Goal: Task Accomplishment & Management: Complete application form

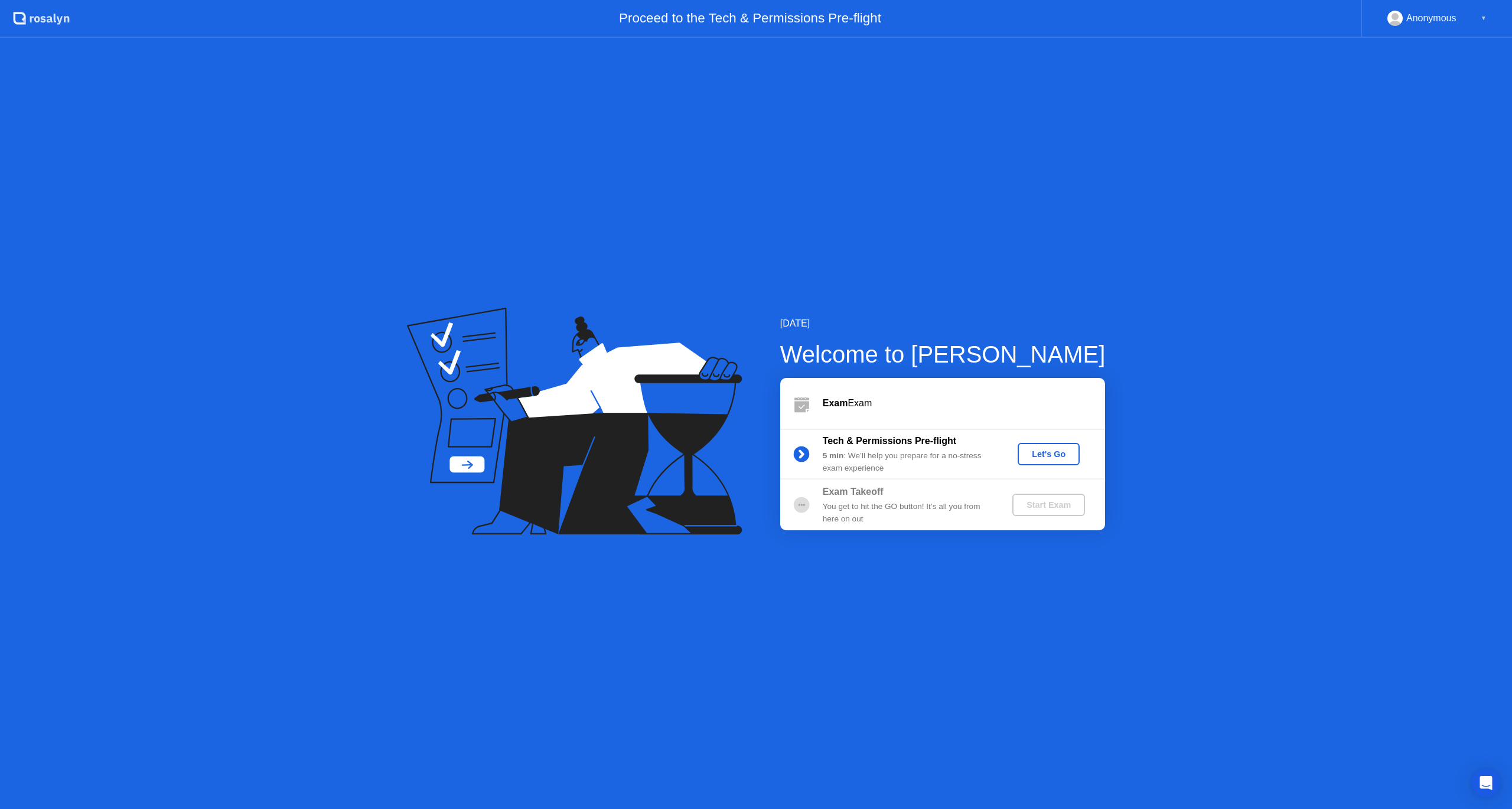
click at [1044, 453] on div "Let's Go" at bounding box center [1049, 455] width 53 height 10
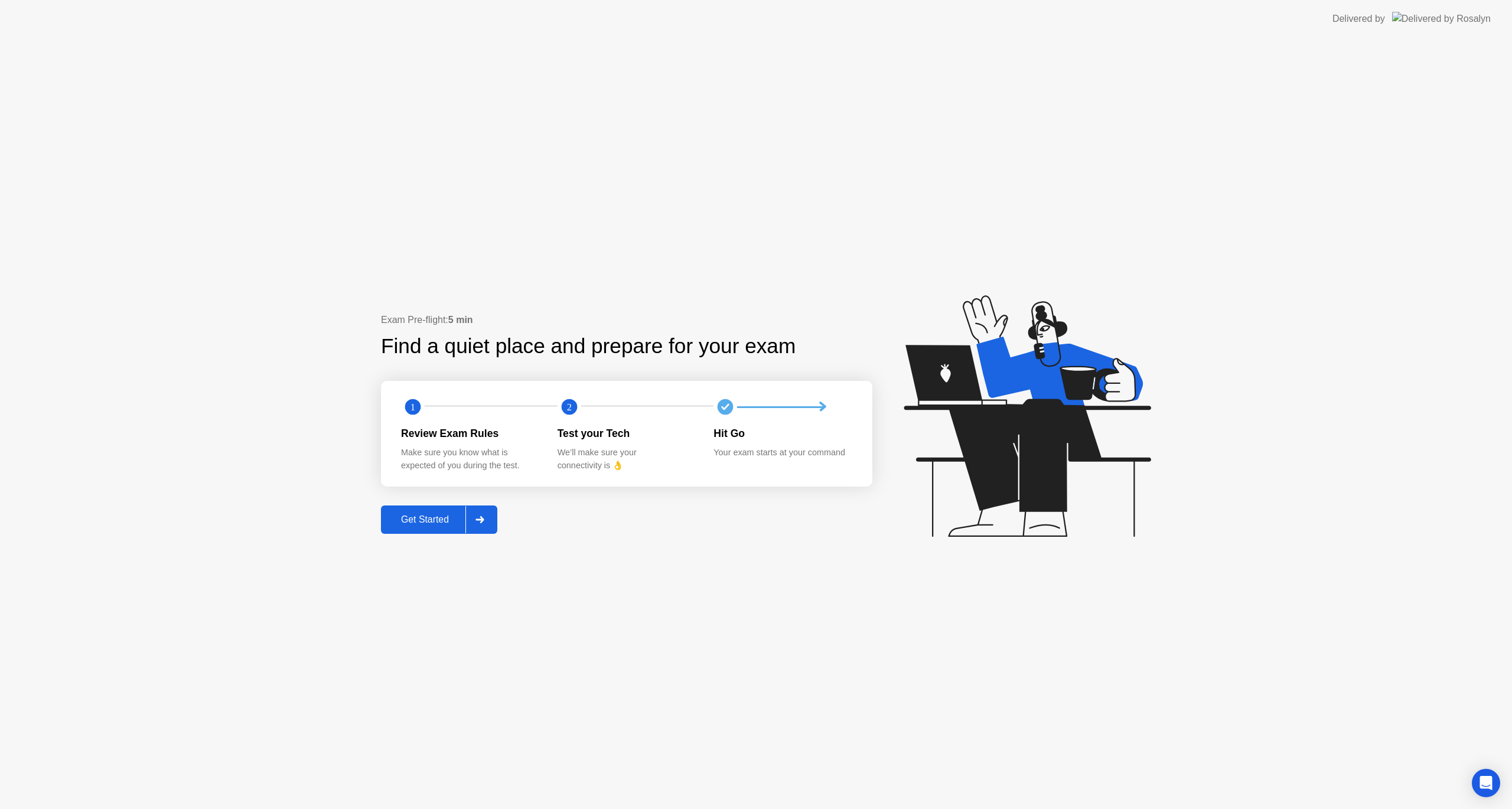
click at [428, 514] on div "Get Started" at bounding box center [424, 519] width 81 height 11
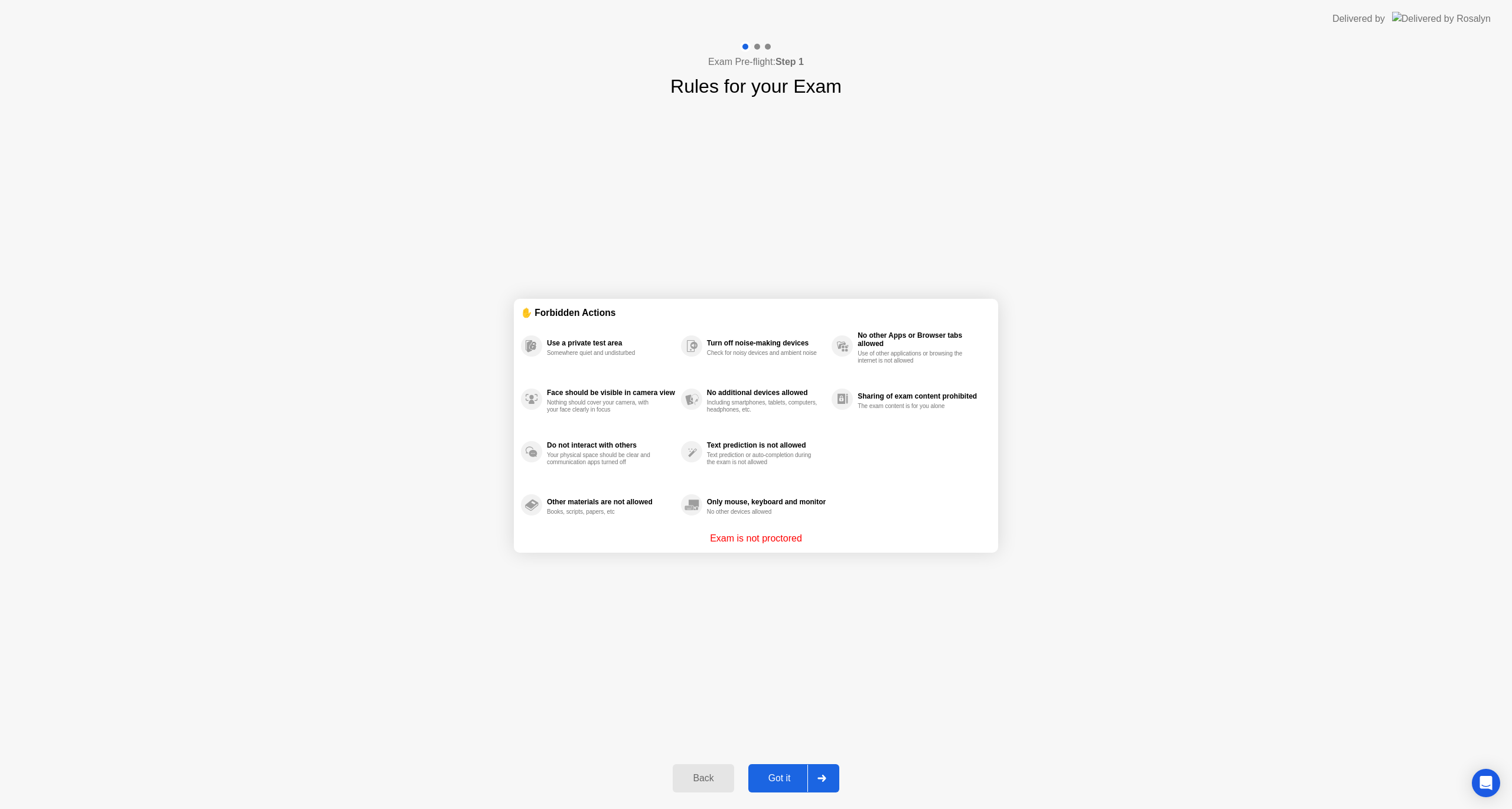
click at [782, 773] on div "Got it" at bounding box center [779, 778] width 55 height 11
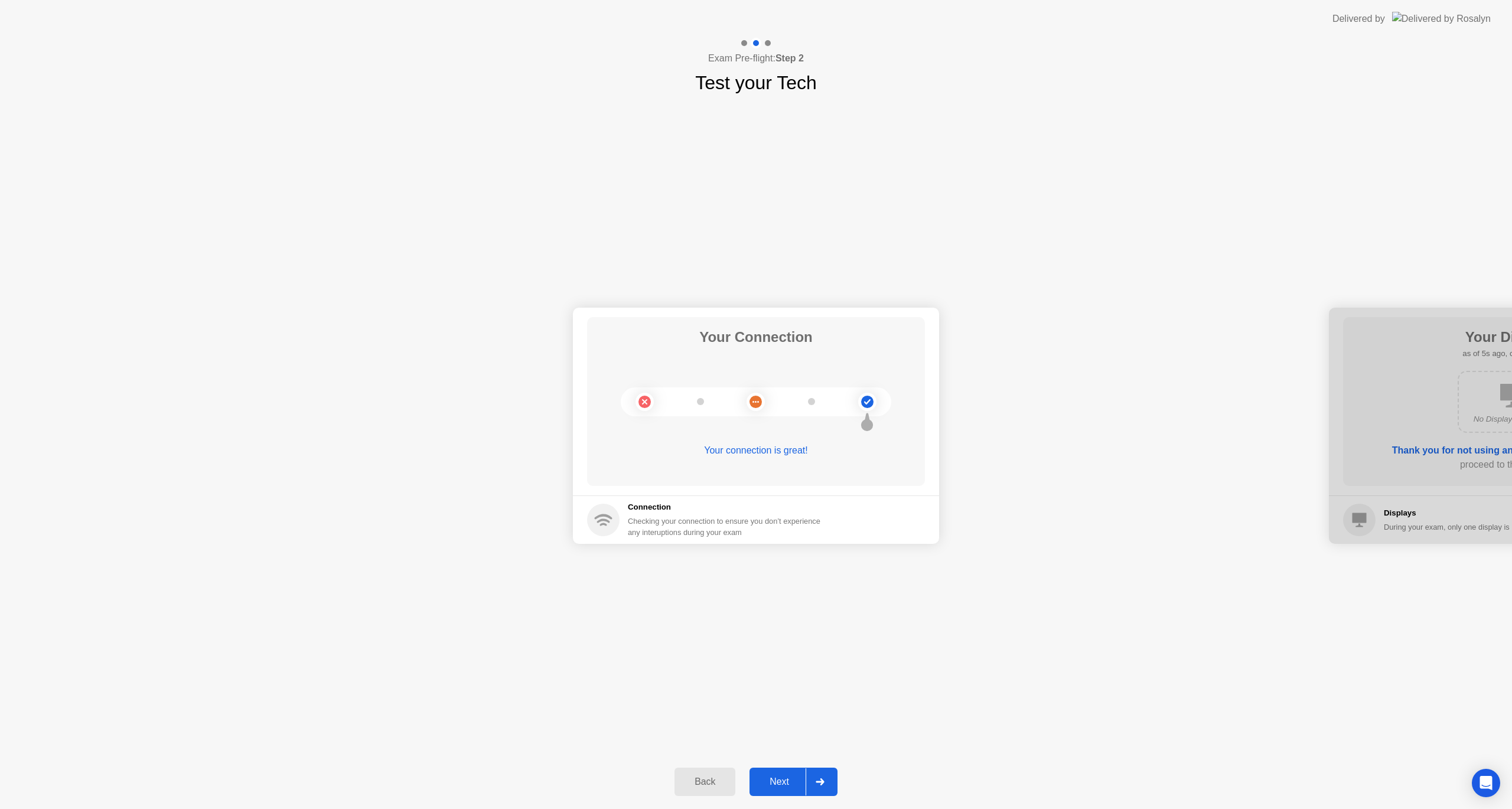
drag, startPoint x: 768, startPoint y: 786, endPoint x: 766, endPoint y: 777, distance: 9.2
click at [766, 777] on div "Next" at bounding box center [779, 782] width 53 height 11
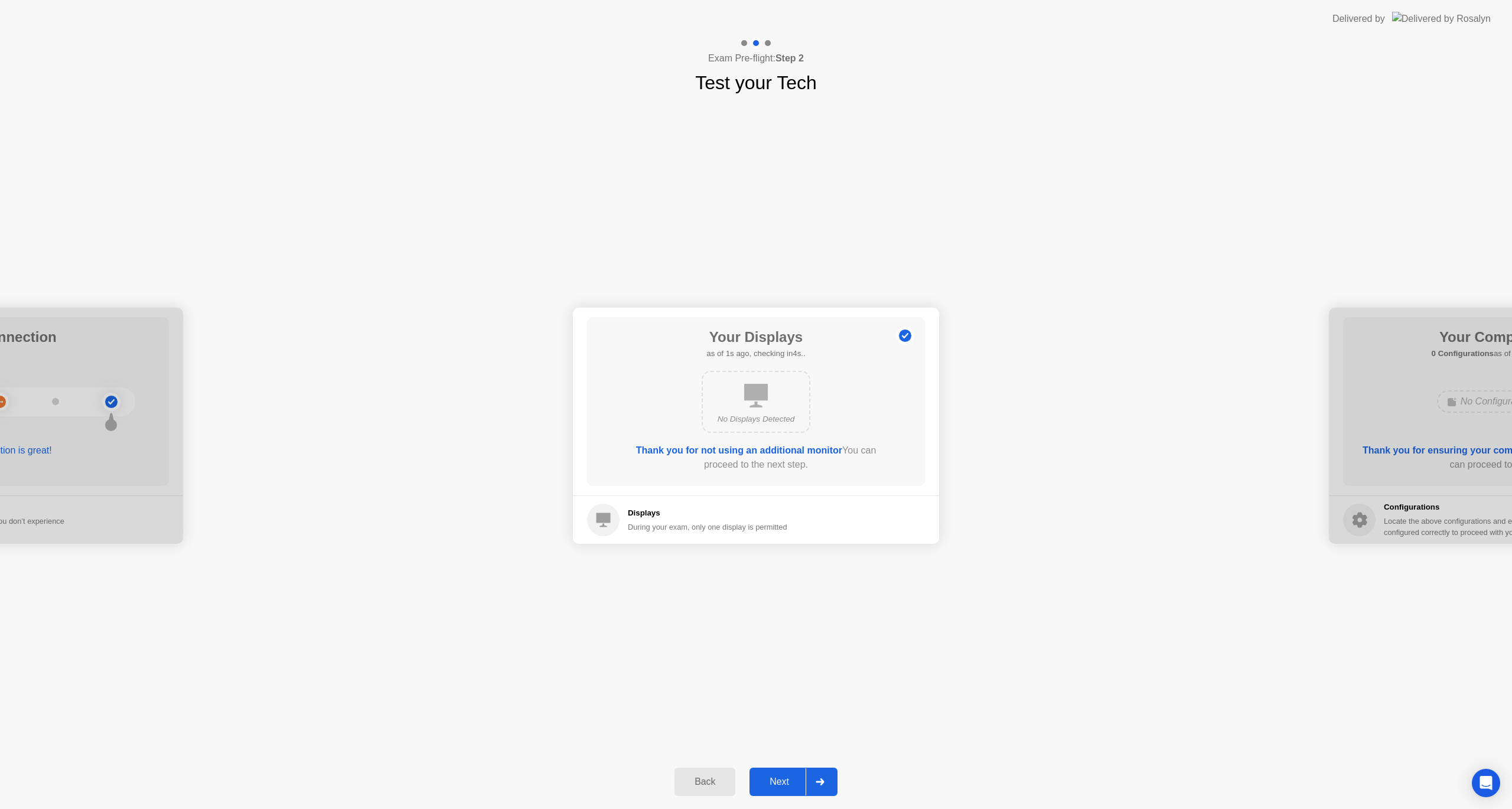
click at [766, 777] on div "Next" at bounding box center [779, 782] width 53 height 11
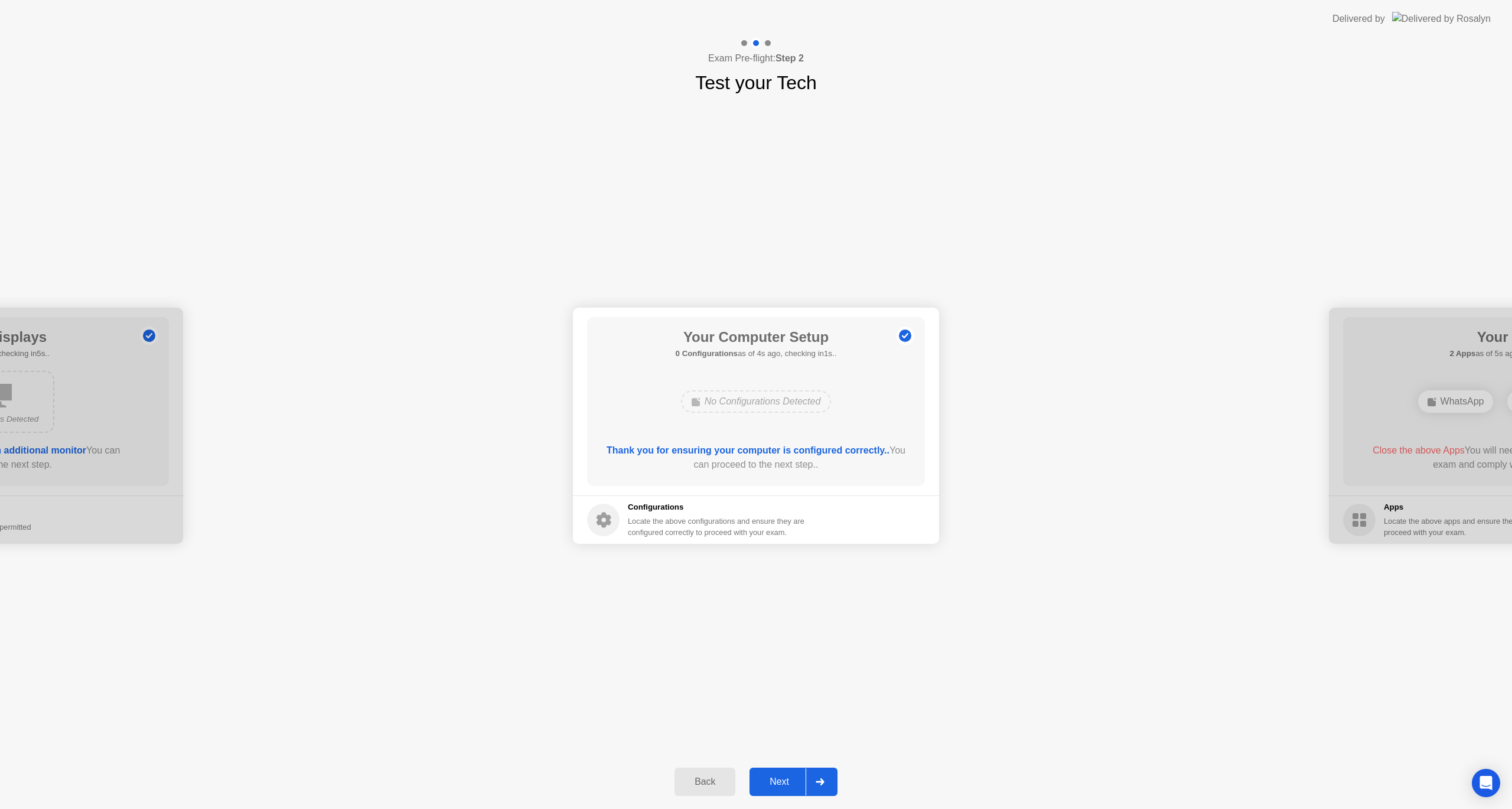
click at [765, 777] on div "Next" at bounding box center [779, 782] width 53 height 11
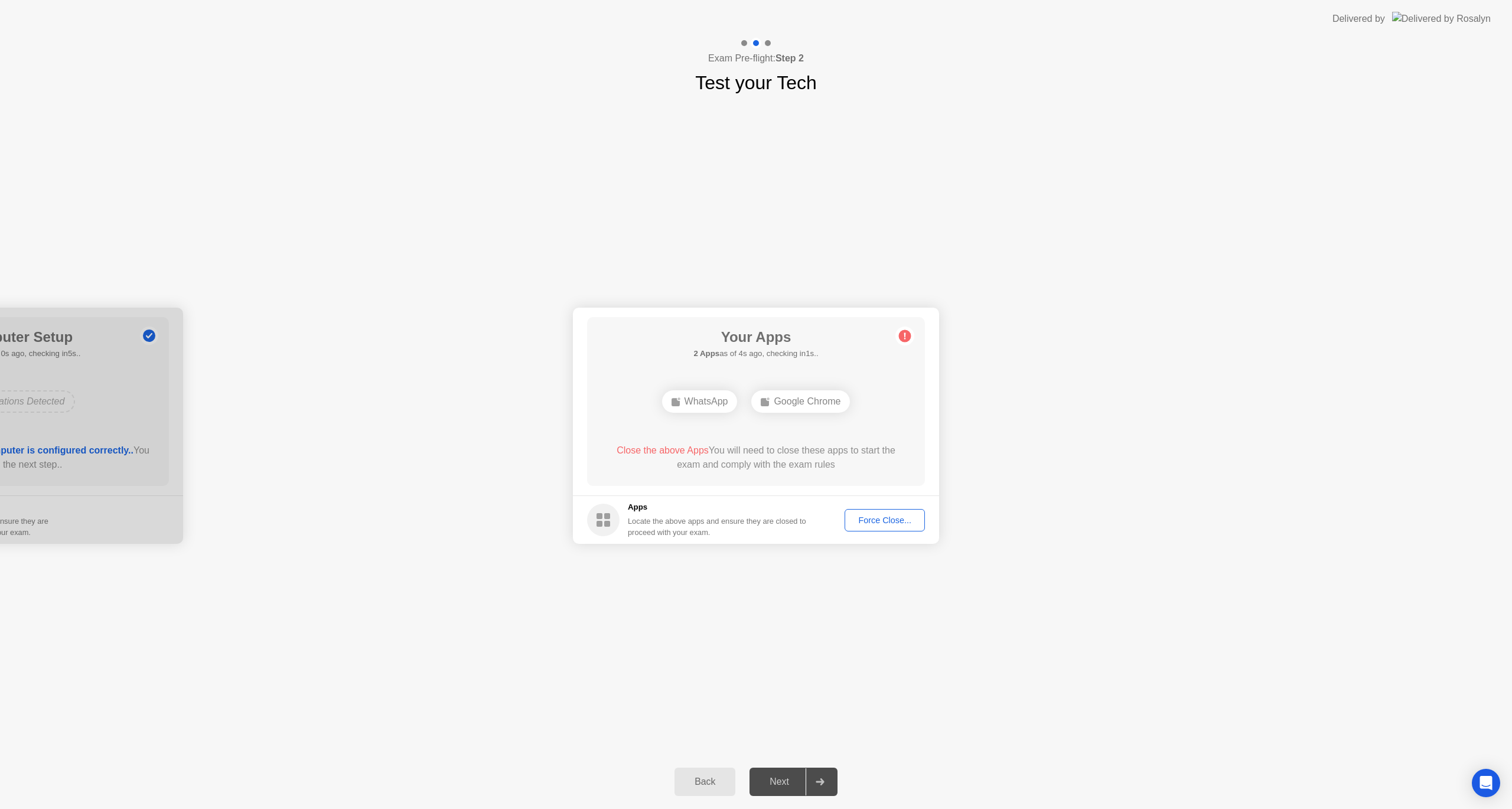
click at [867, 520] on div "Force Close..." at bounding box center [885, 521] width 72 height 10
click at [877, 516] on div "Force Close..." at bounding box center [885, 521] width 72 height 10
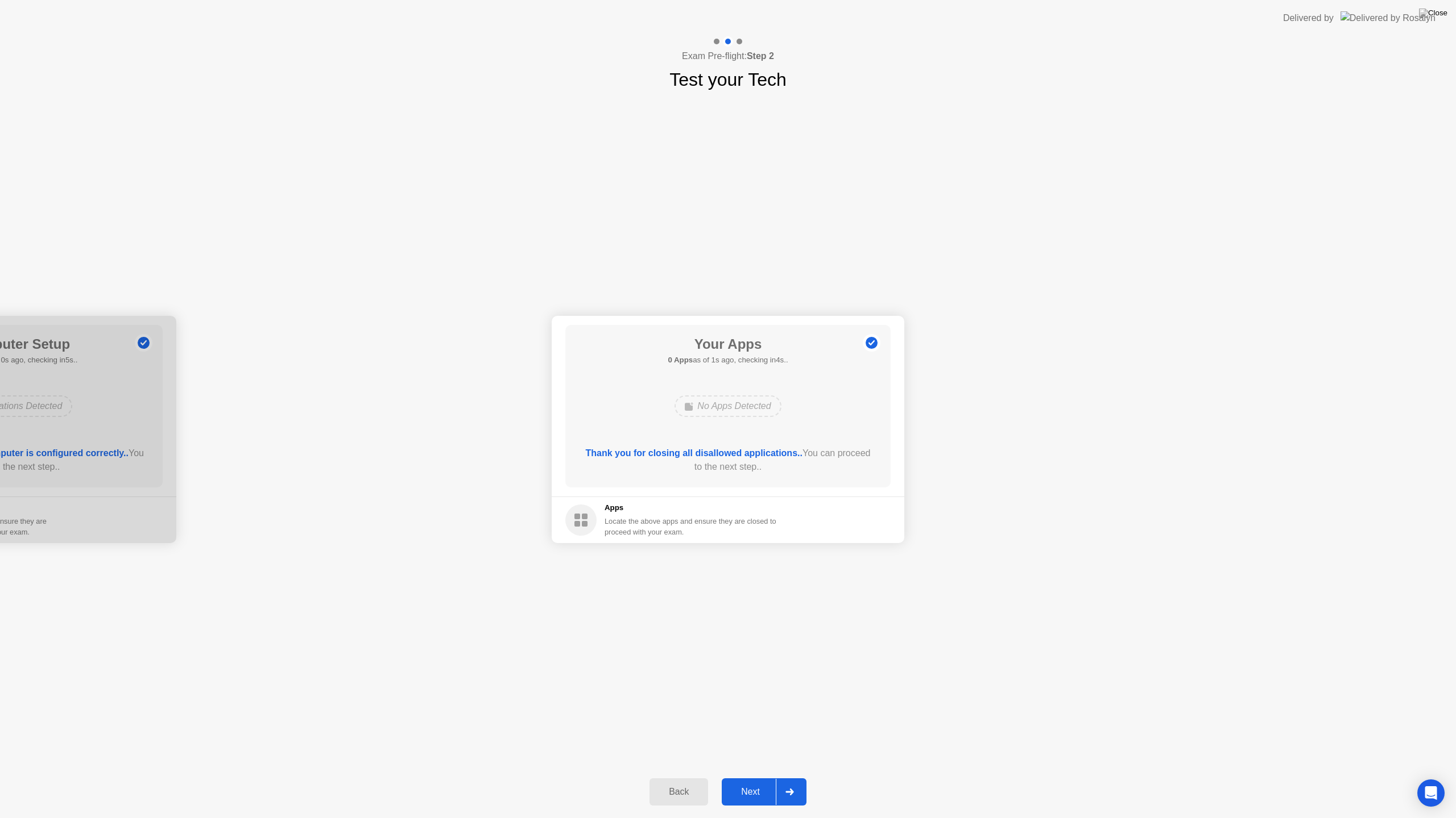
click at [745, 778] on div "Next" at bounding box center [750, 792] width 51 height 10
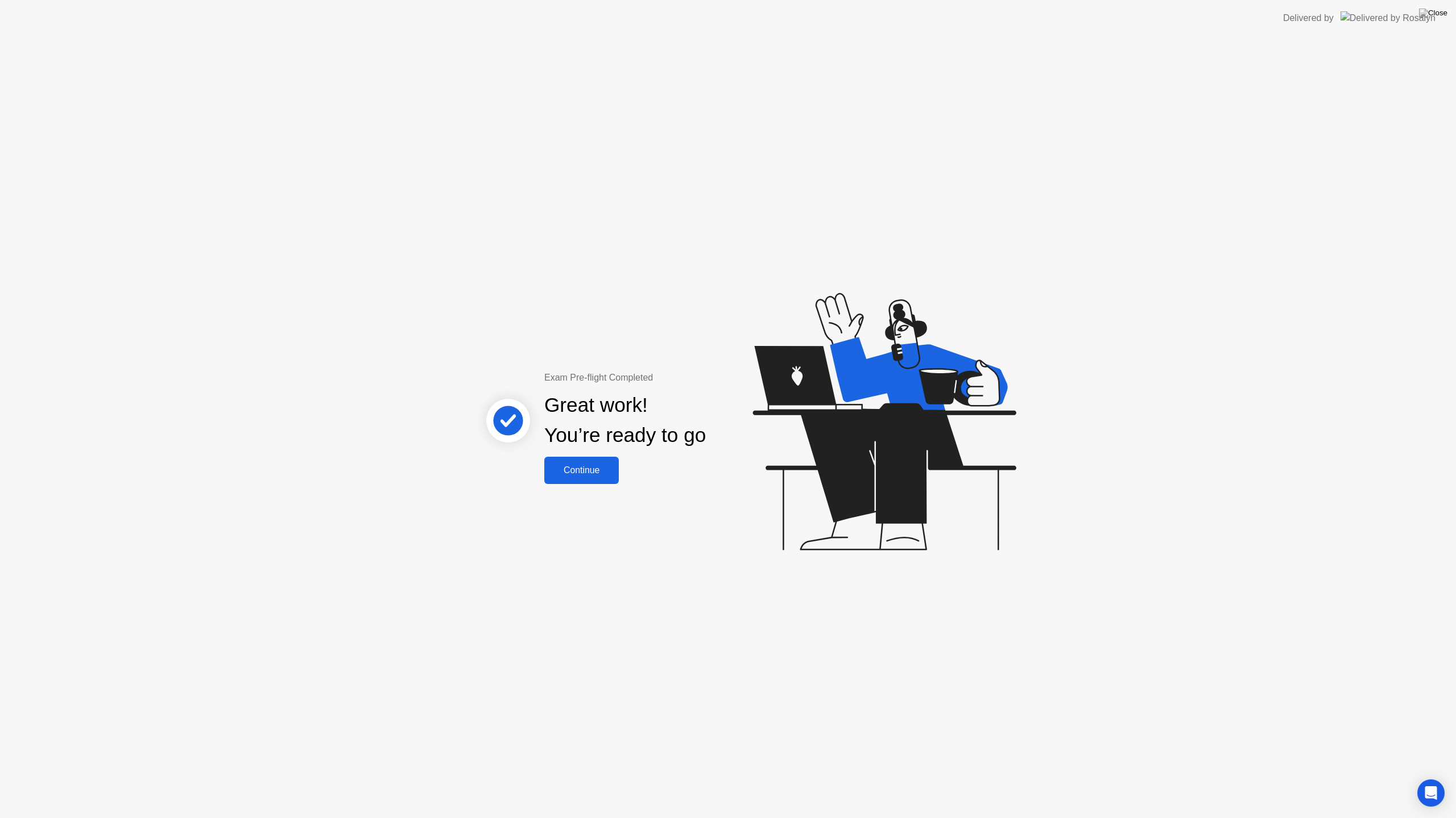
click at [593, 471] on div "Continue" at bounding box center [581, 470] width 68 height 10
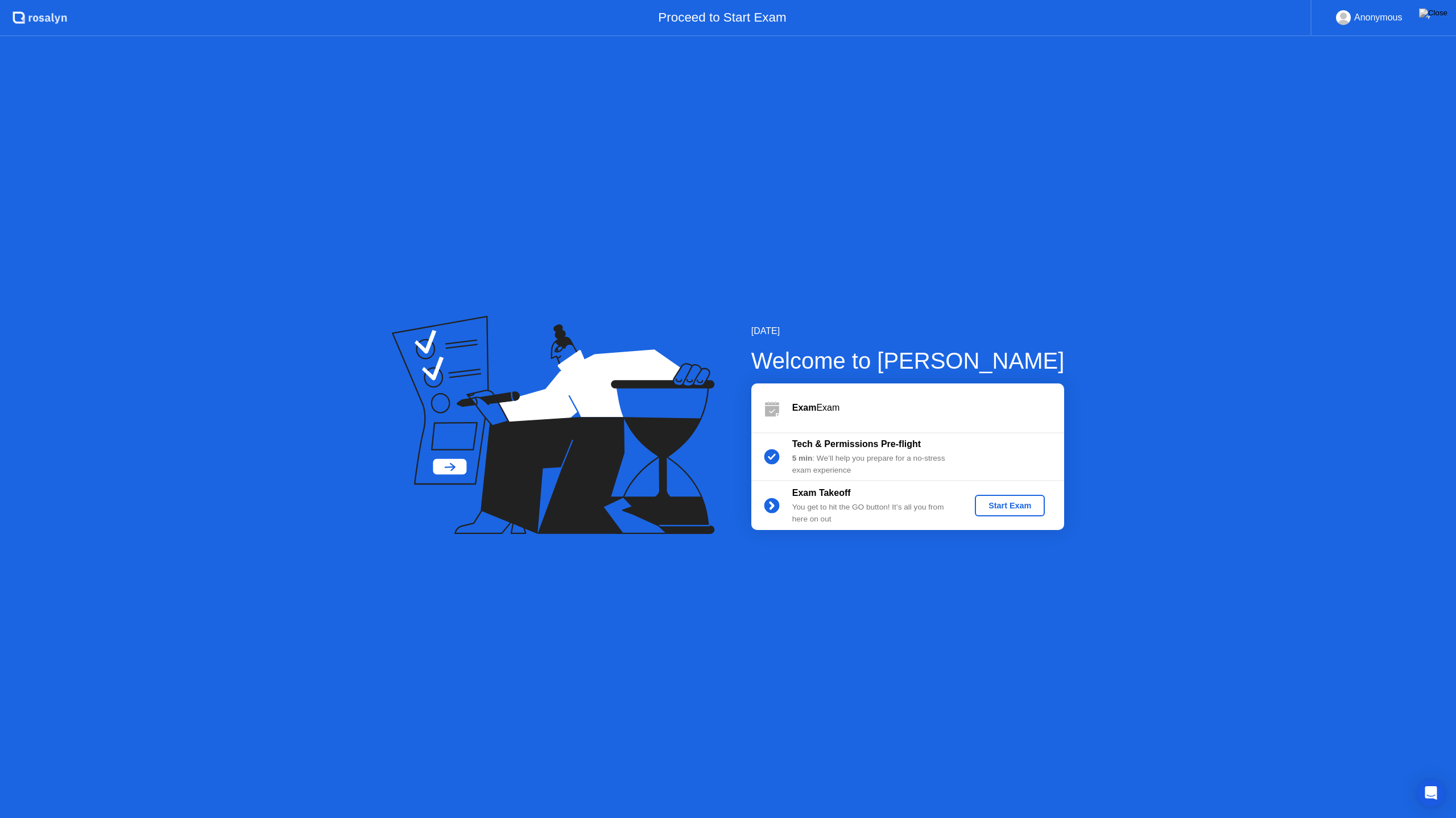
click at [1001, 513] on button "Start Exam" at bounding box center [1010, 505] width 70 height 22
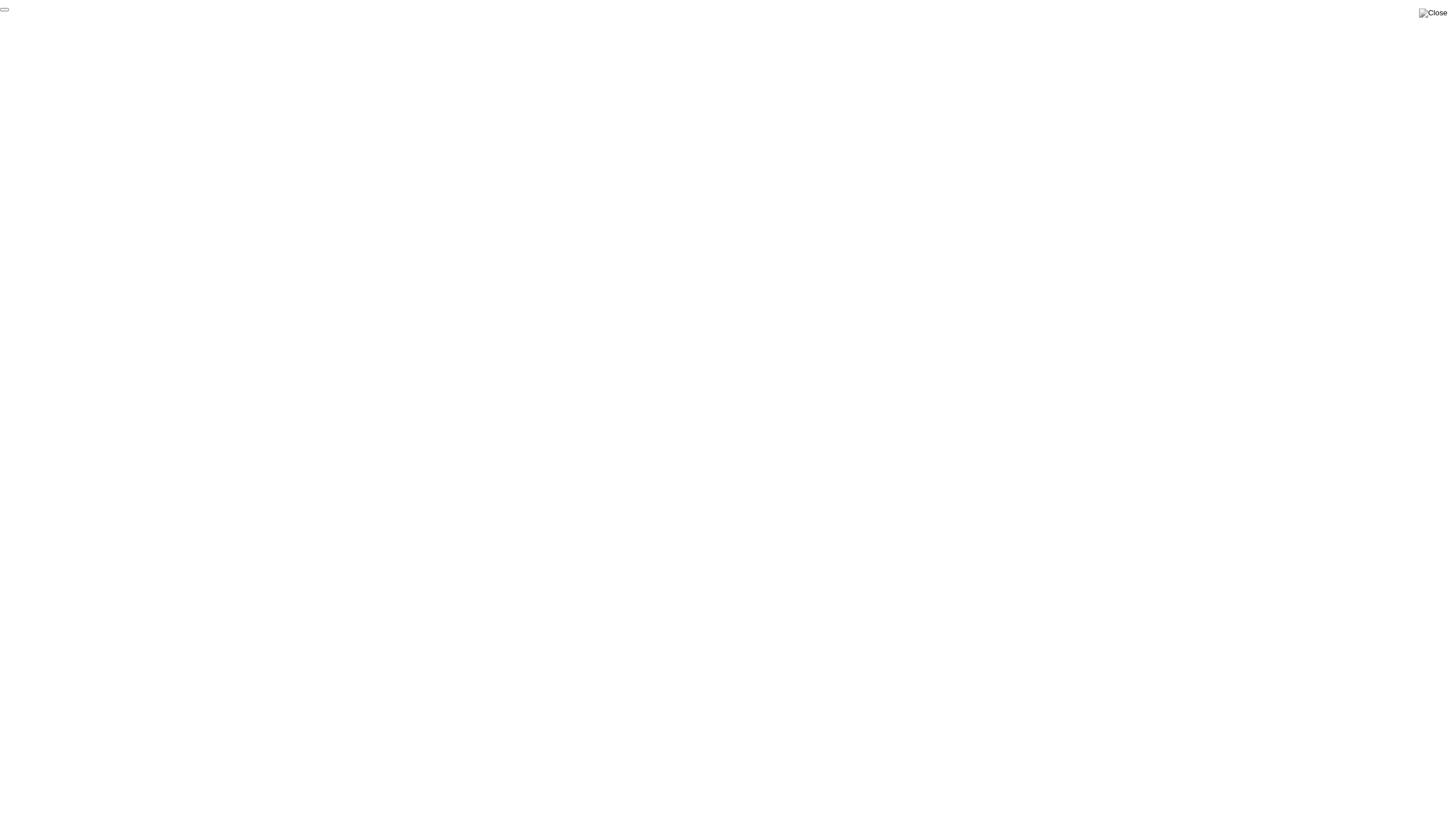
click div "End Proctoring Session"
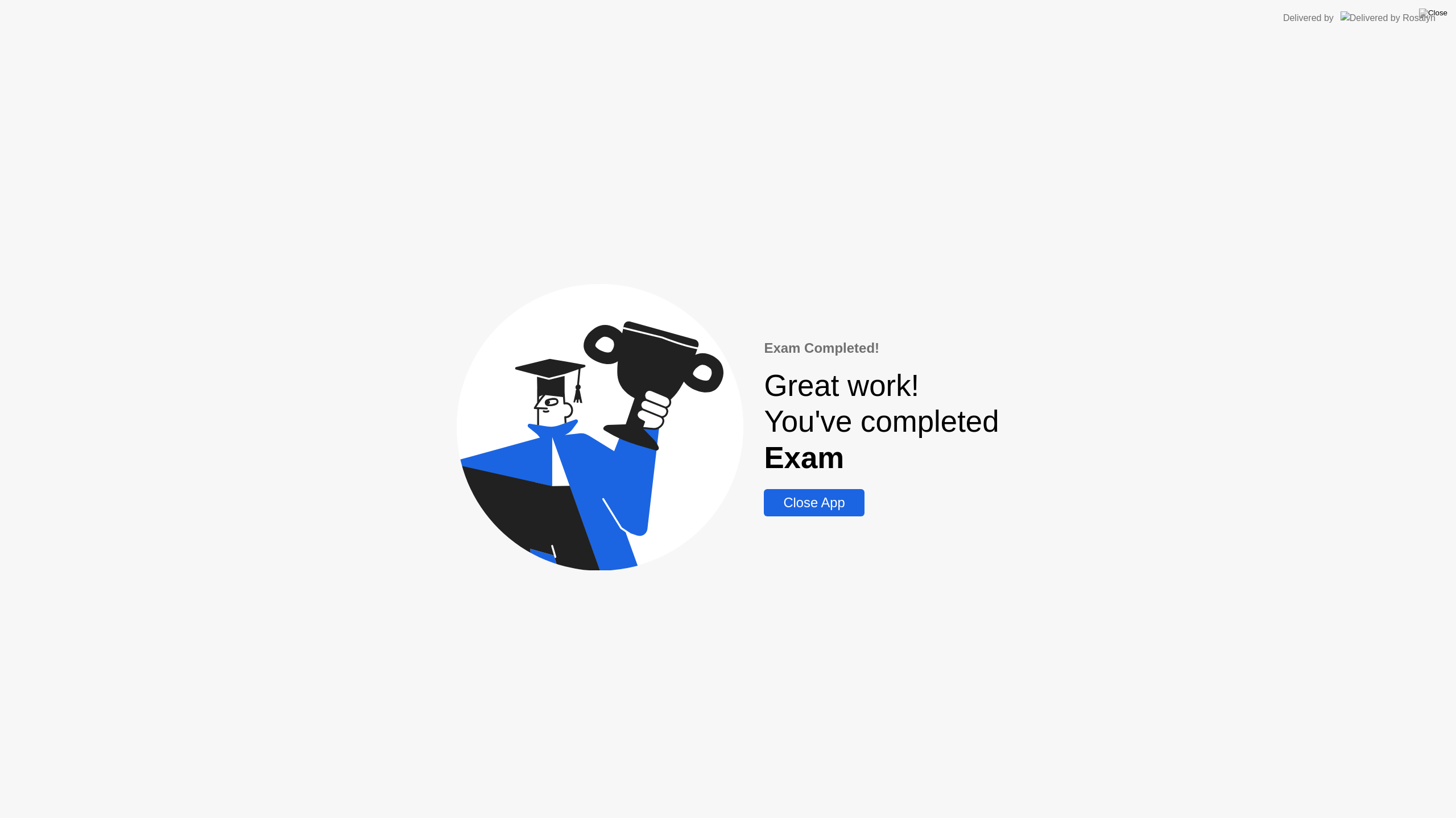
click at [833, 501] on div "Close App" at bounding box center [813, 502] width 93 height 16
